Goal: Transaction & Acquisition: Download file/media

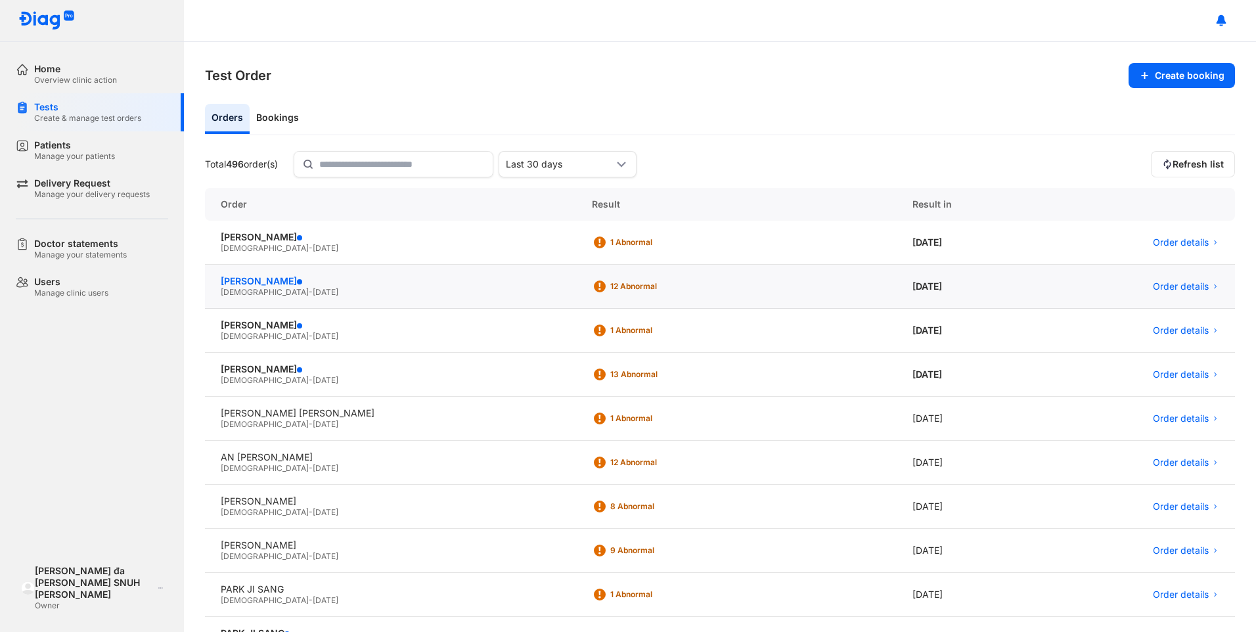
click at [243, 281] on div "[PERSON_NAME]" at bounding box center [391, 281] width 340 height 12
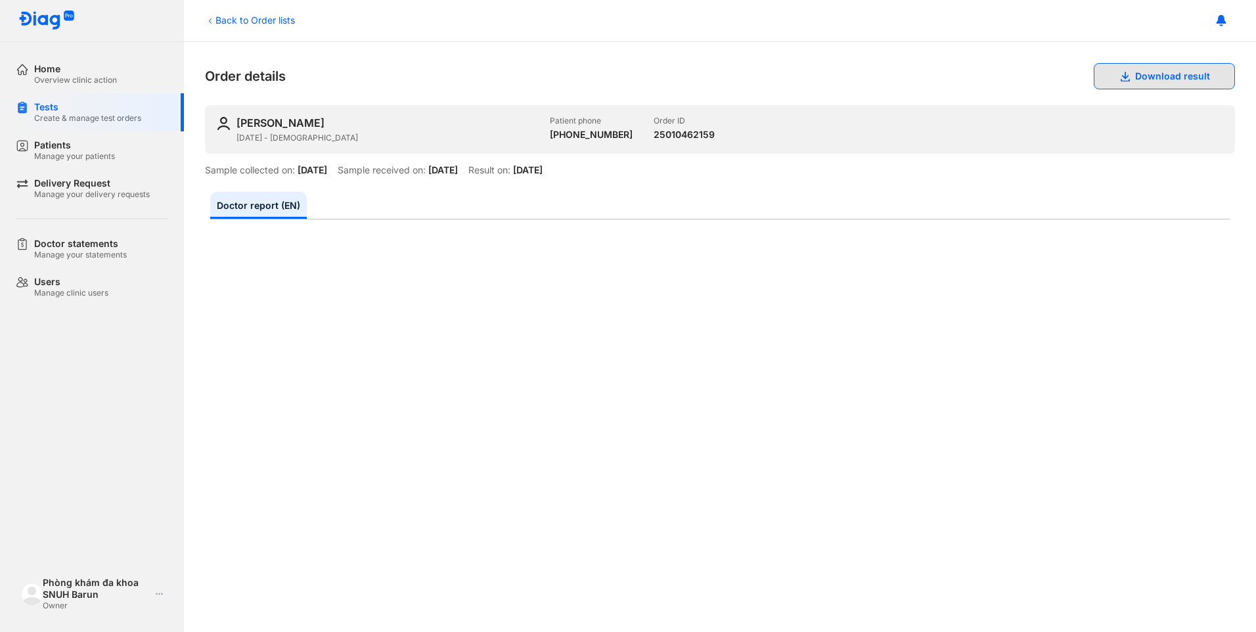
click at [1119, 72] on icon at bounding box center [1124, 76] width 11 height 11
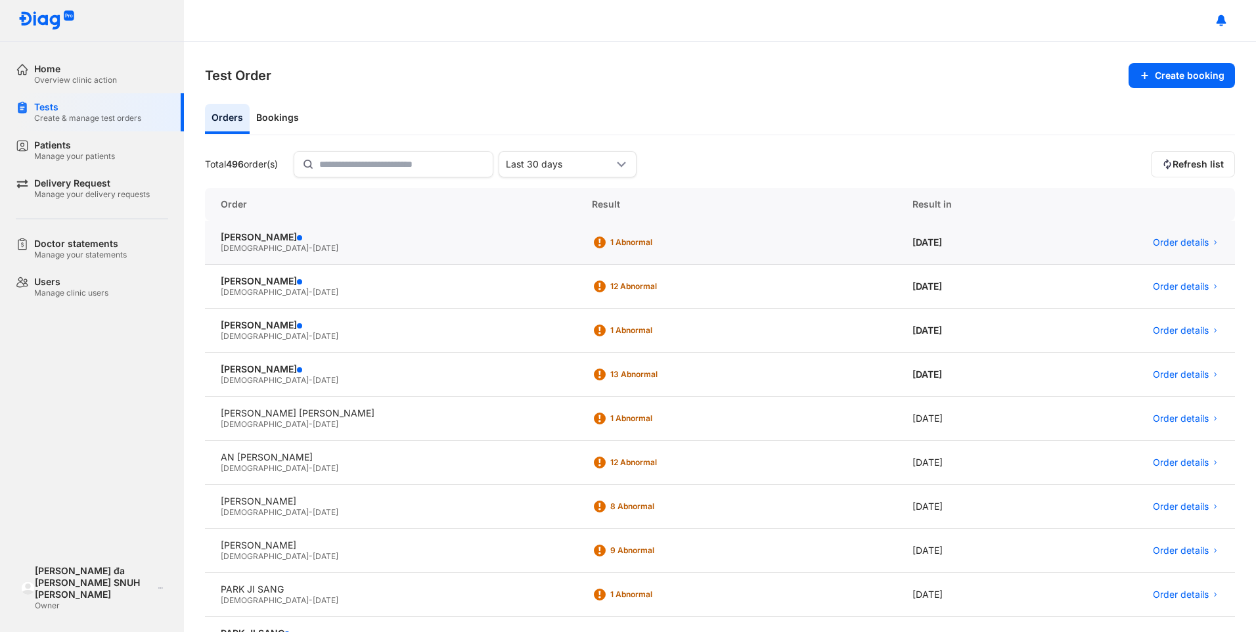
click at [297, 245] on div "[DEMOGRAPHIC_DATA] - [DATE]" at bounding box center [391, 248] width 340 height 11
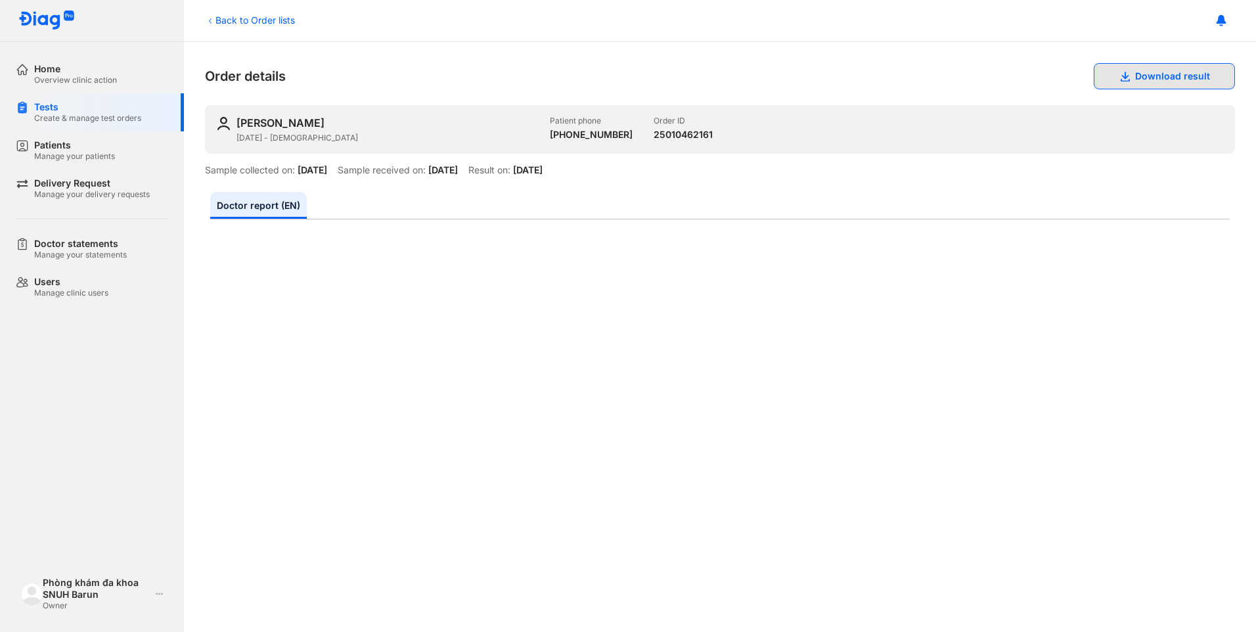
click at [1153, 70] on button "Download result" at bounding box center [1164, 76] width 141 height 26
click at [99, 159] on div "Manage your patients" at bounding box center [74, 156] width 81 height 11
